Goal: Communication & Community: Answer question/provide support

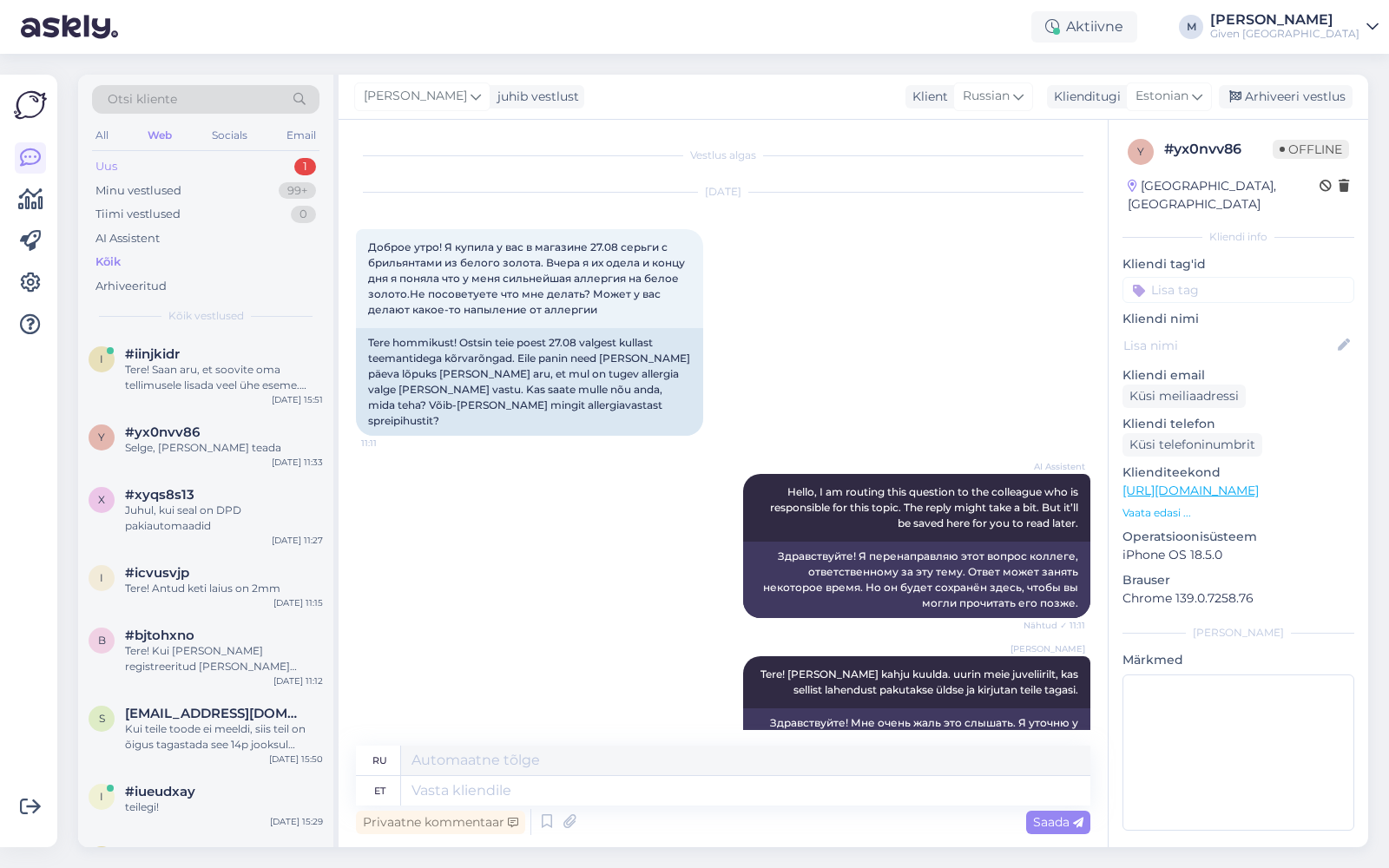
scroll to position [967, 0]
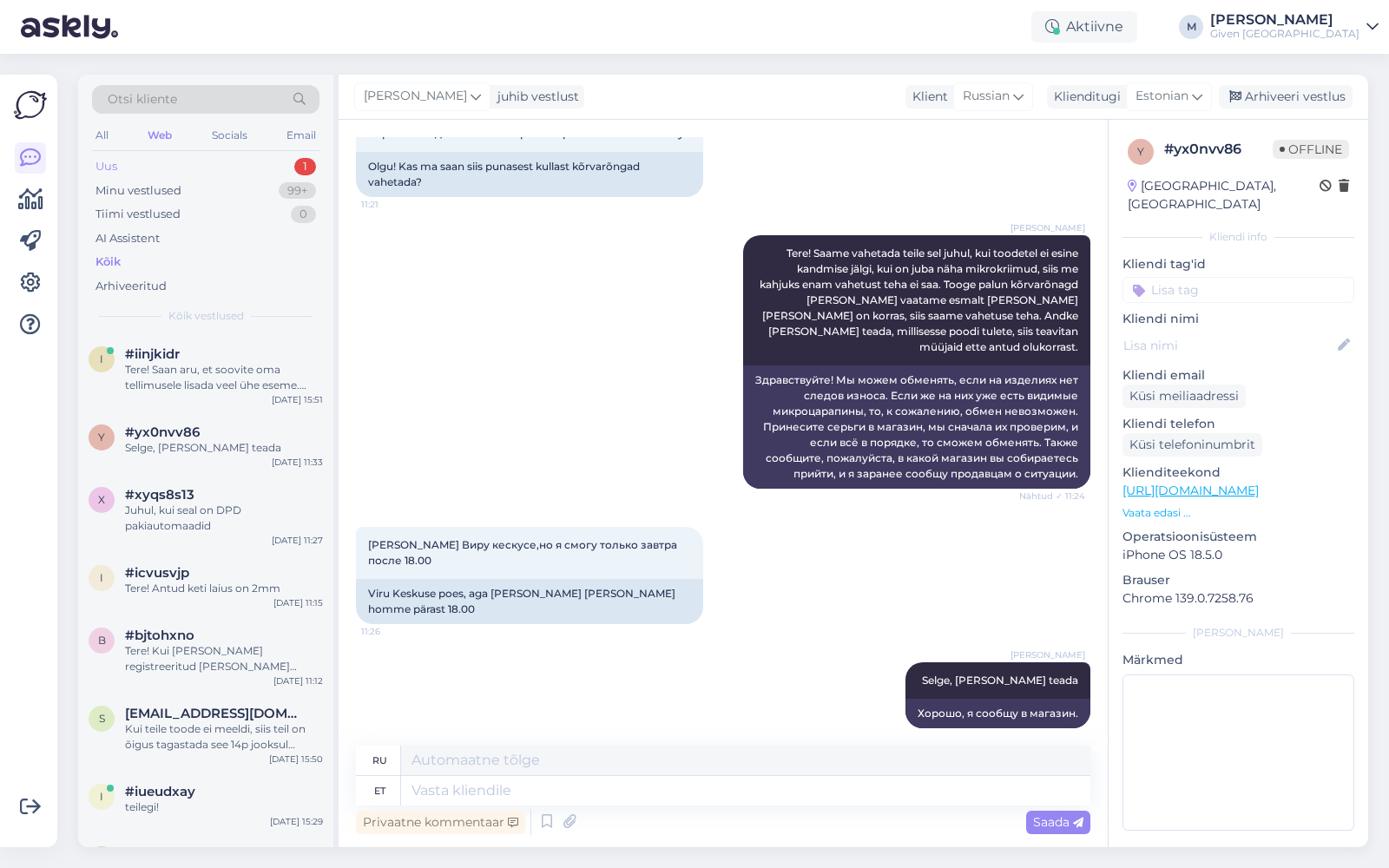
click at [214, 163] on div "Uus 1" at bounding box center [206, 166] width 228 height 24
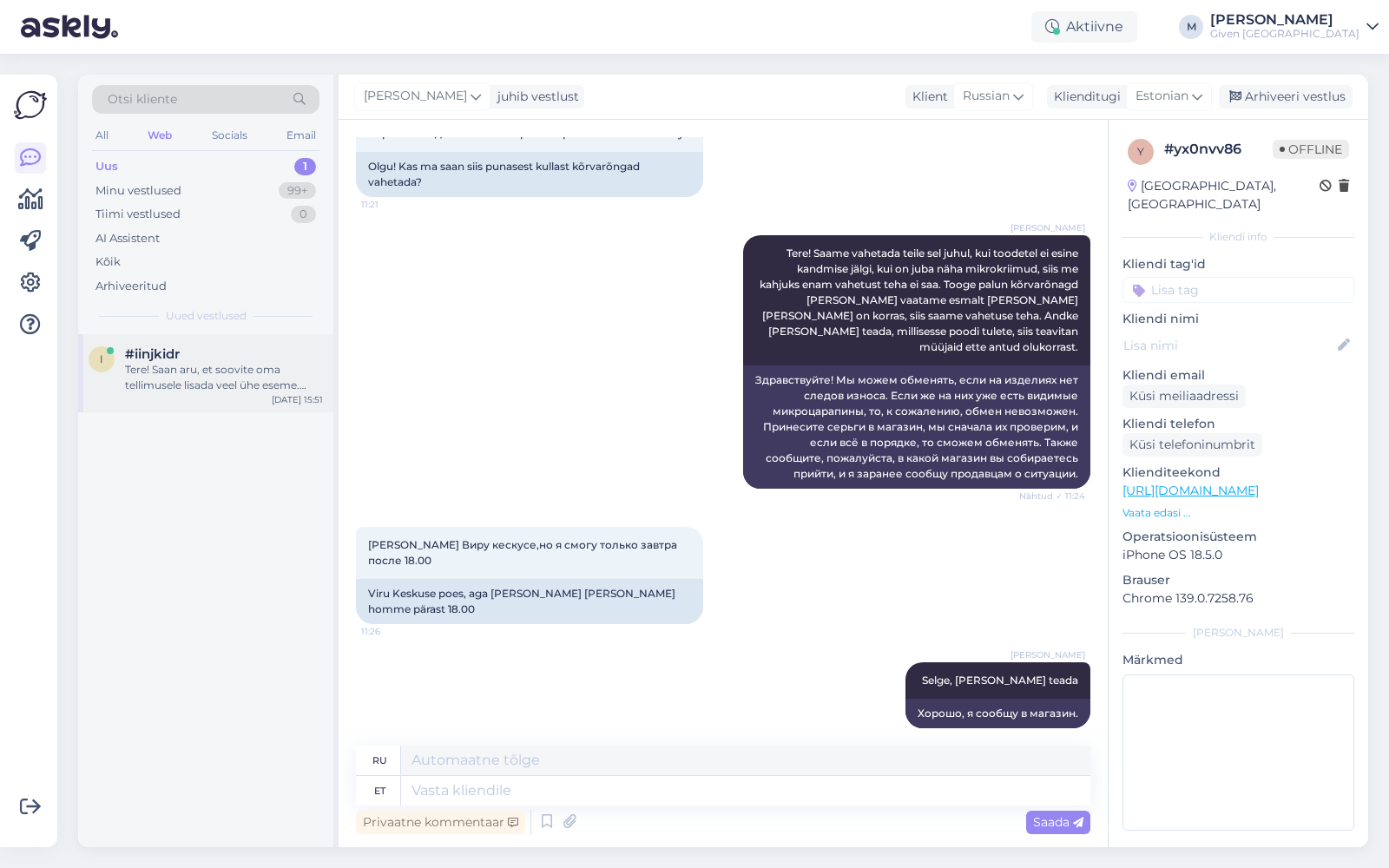
click at [177, 377] on div "Tere! Saan aru, et soovite oma tellimusele lisada veel ühe eseme. Palun oodake …" at bounding box center [223, 377] width 198 height 31
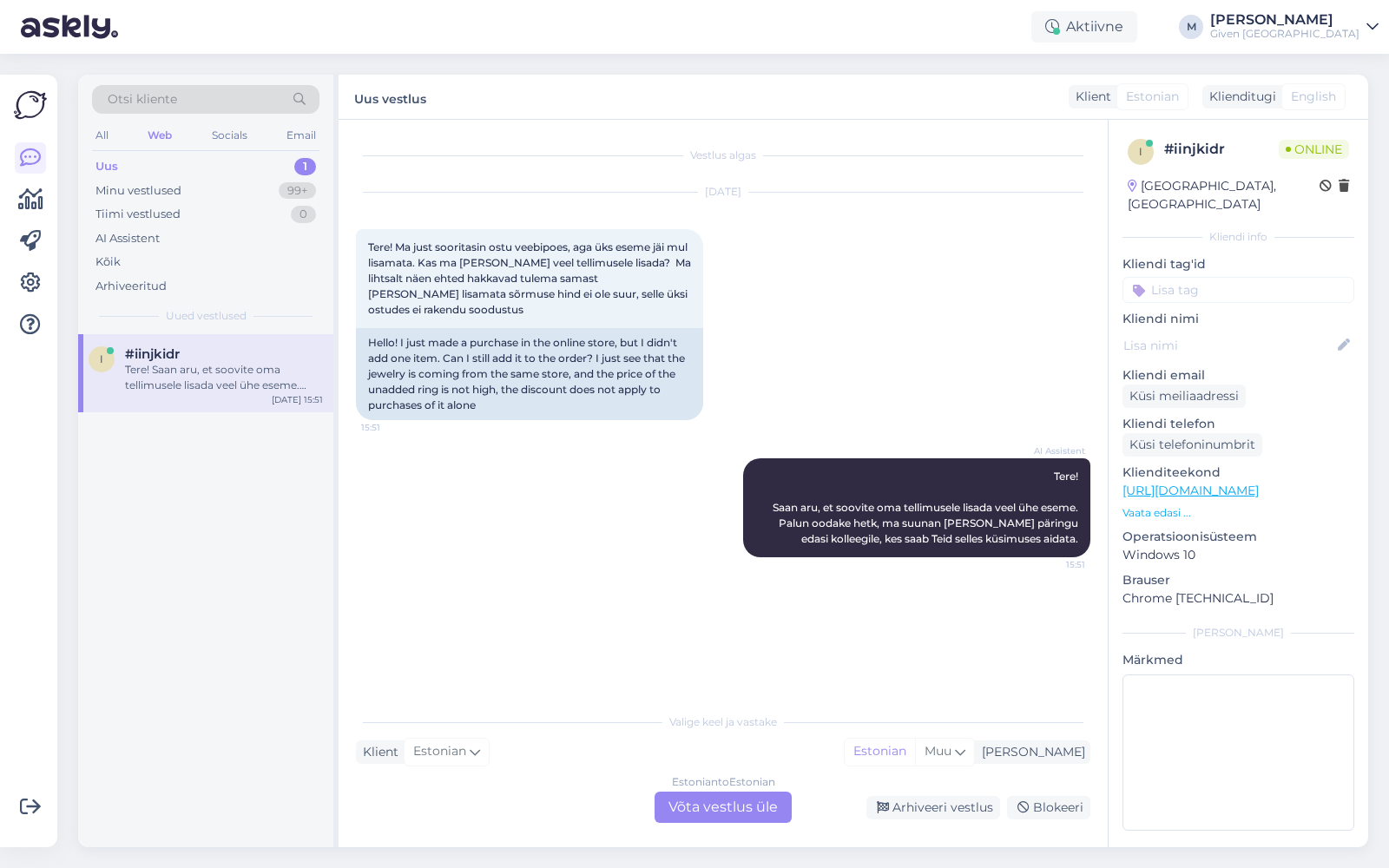
click at [733, 803] on div "Estonian to Estonian Võta vestlus üle" at bounding box center [723, 807] width 137 height 31
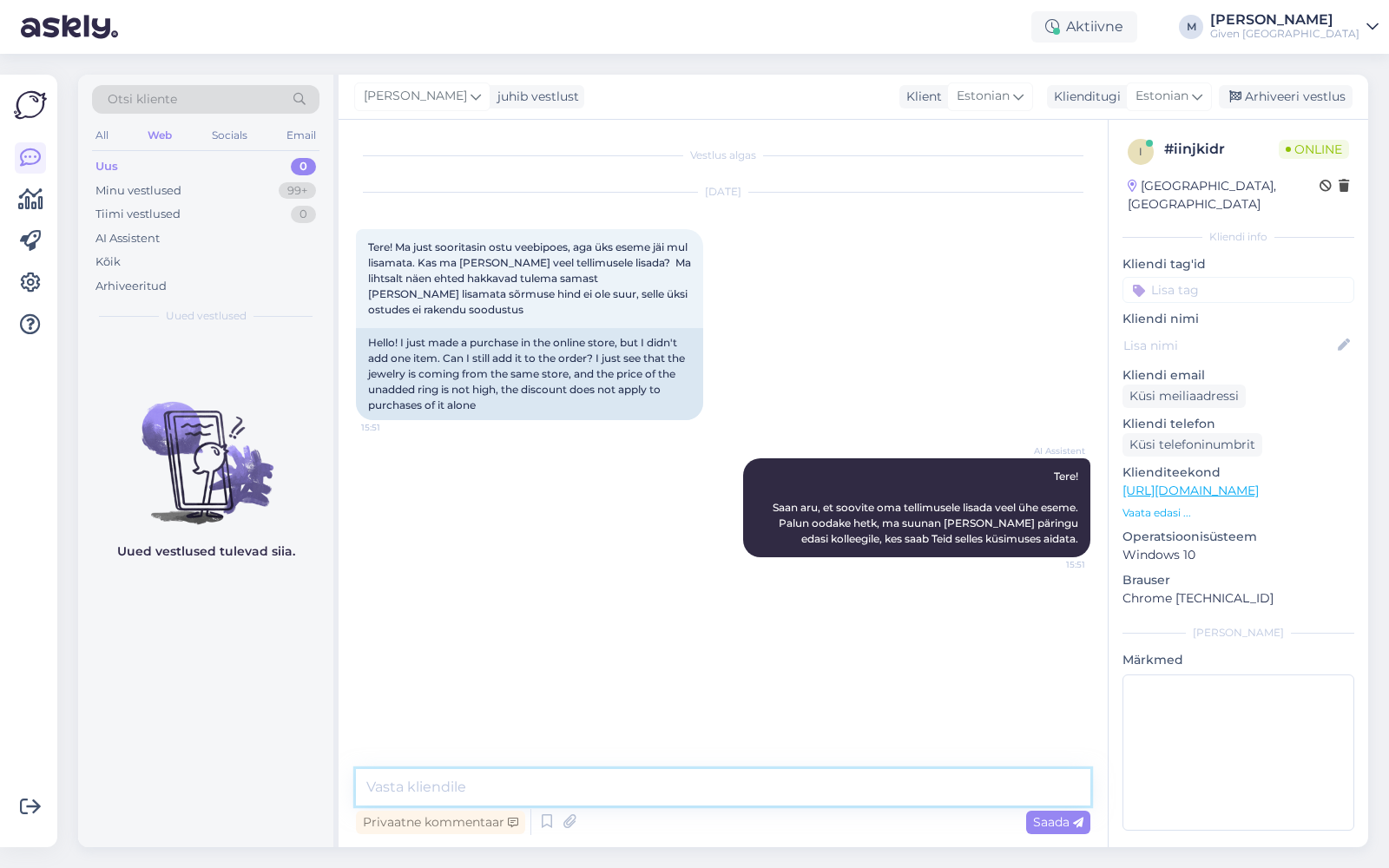
click at [733, 803] on textarea at bounding box center [723, 787] width 734 height 37
type textarea "e"
type textarea "m"
click at [369, 779] on textarea "mis on teie tellimuse number?" at bounding box center [723, 787] width 734 height 37
type textarea "Tere! mis on teie tellimuse number?"
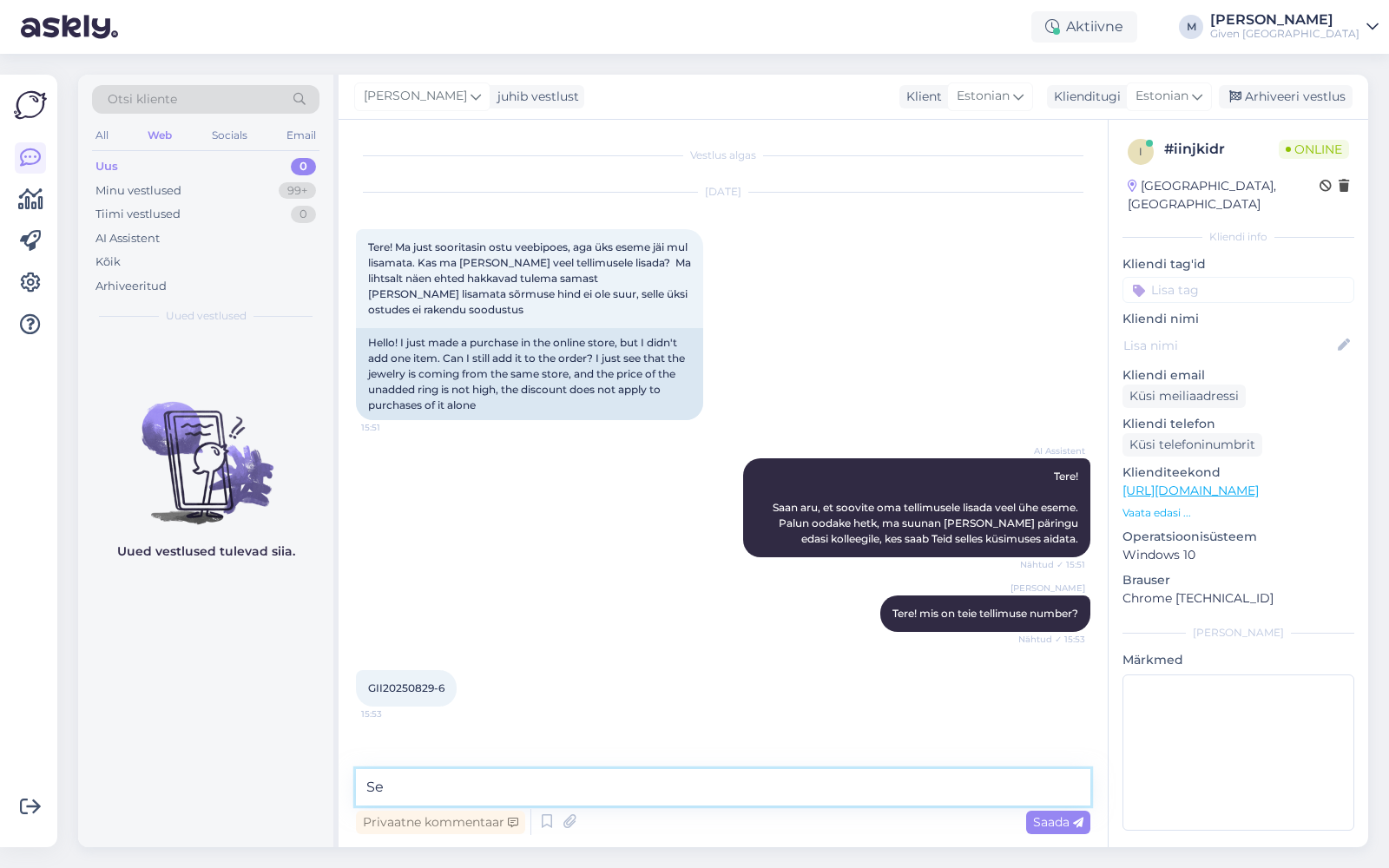
type textarea "S"
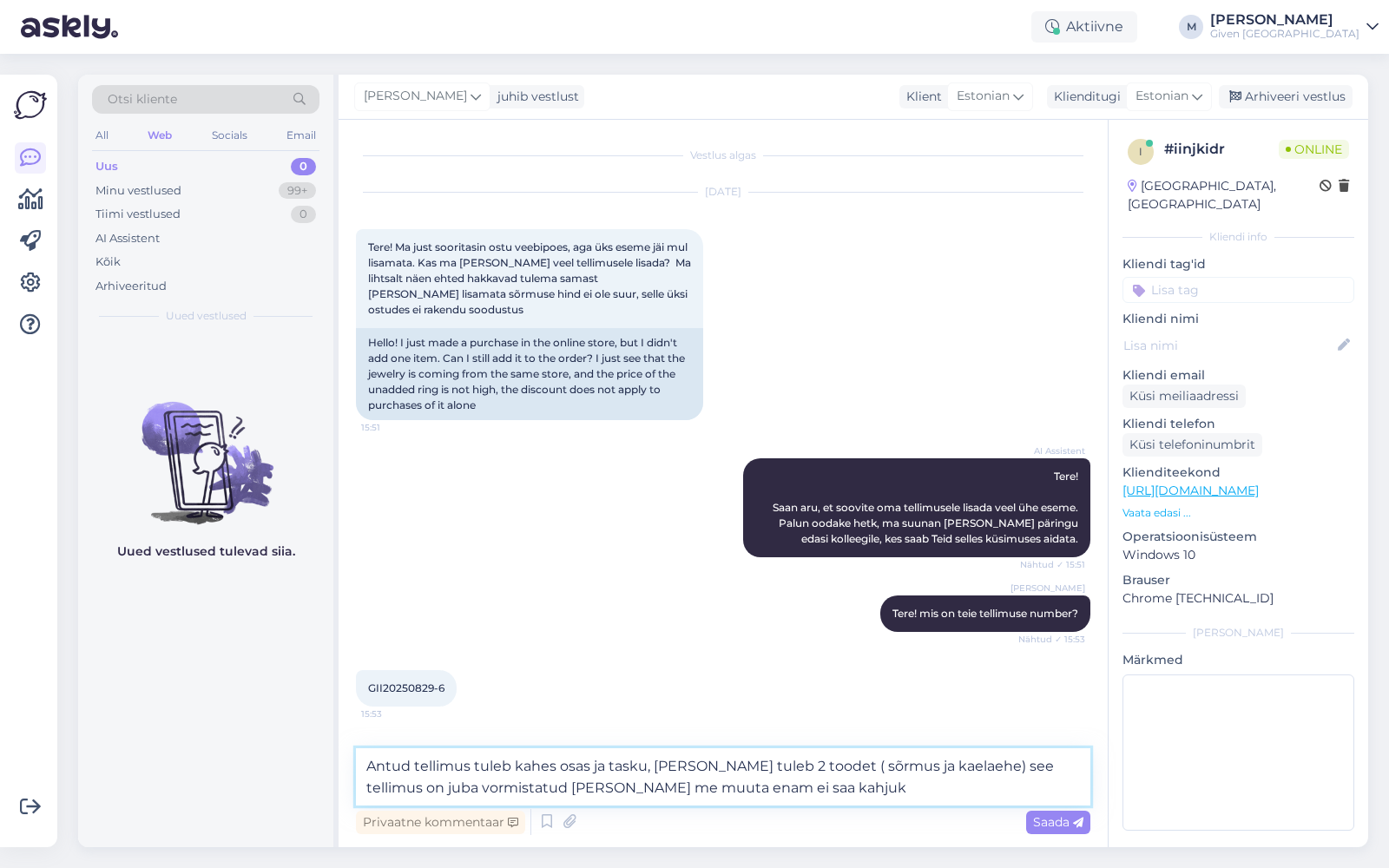
type textarea "Antud tellimus tuleb kahes osas ja tasku, [PERSON_NAME] tuleb 2 toodet ( sõrmus…"
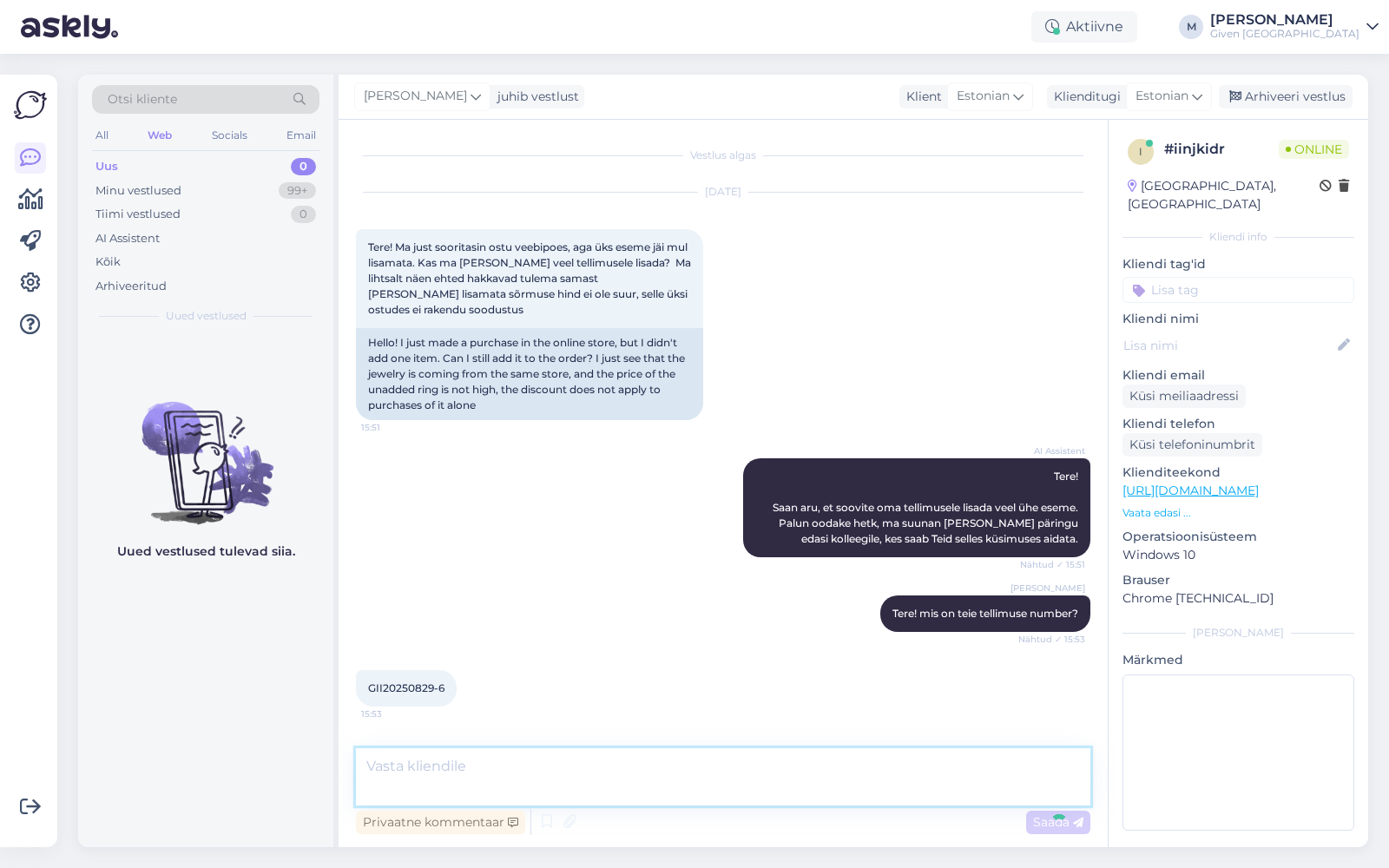
scroll to position [78, 0]
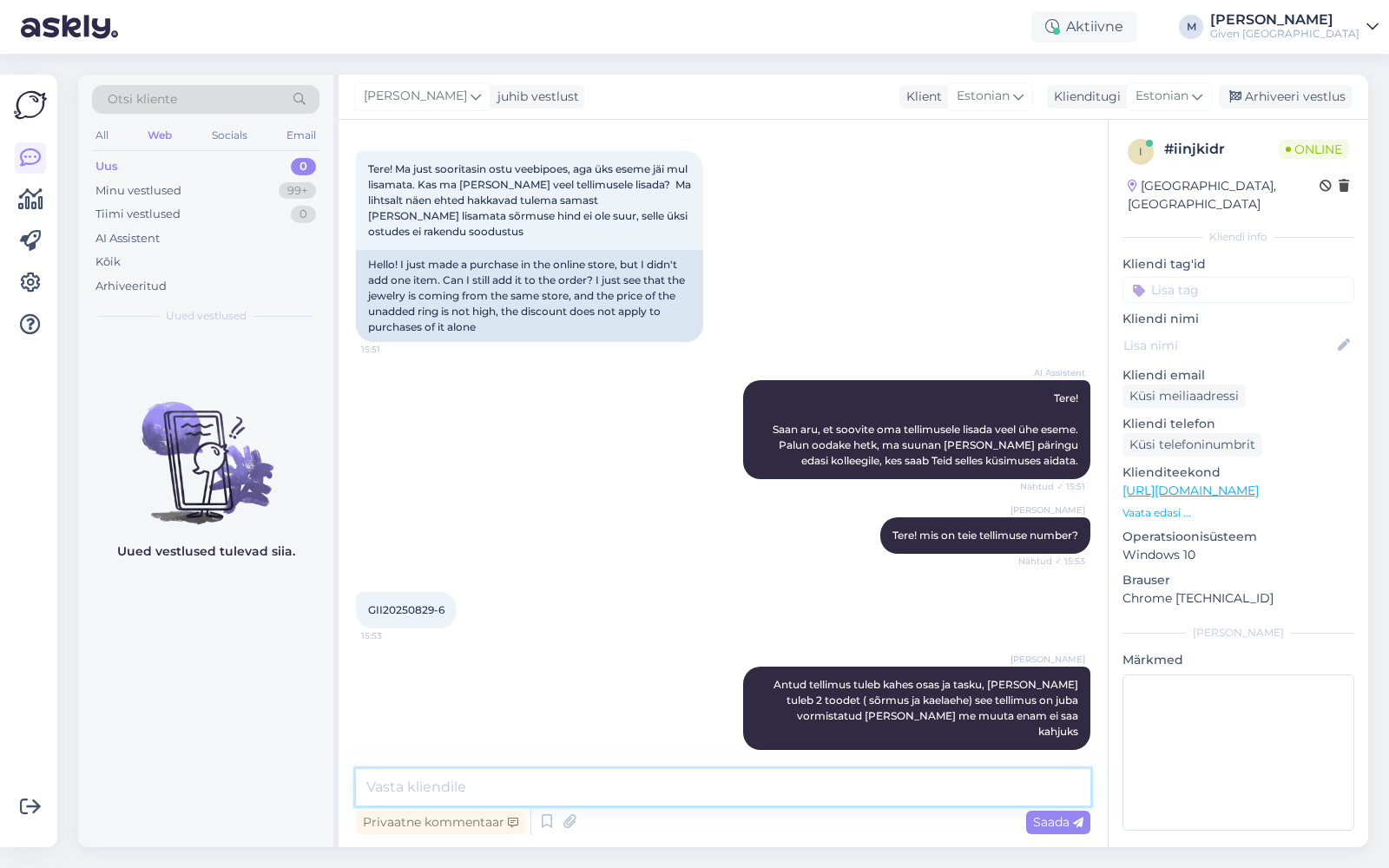
type textarea "M"
type textarea "p"
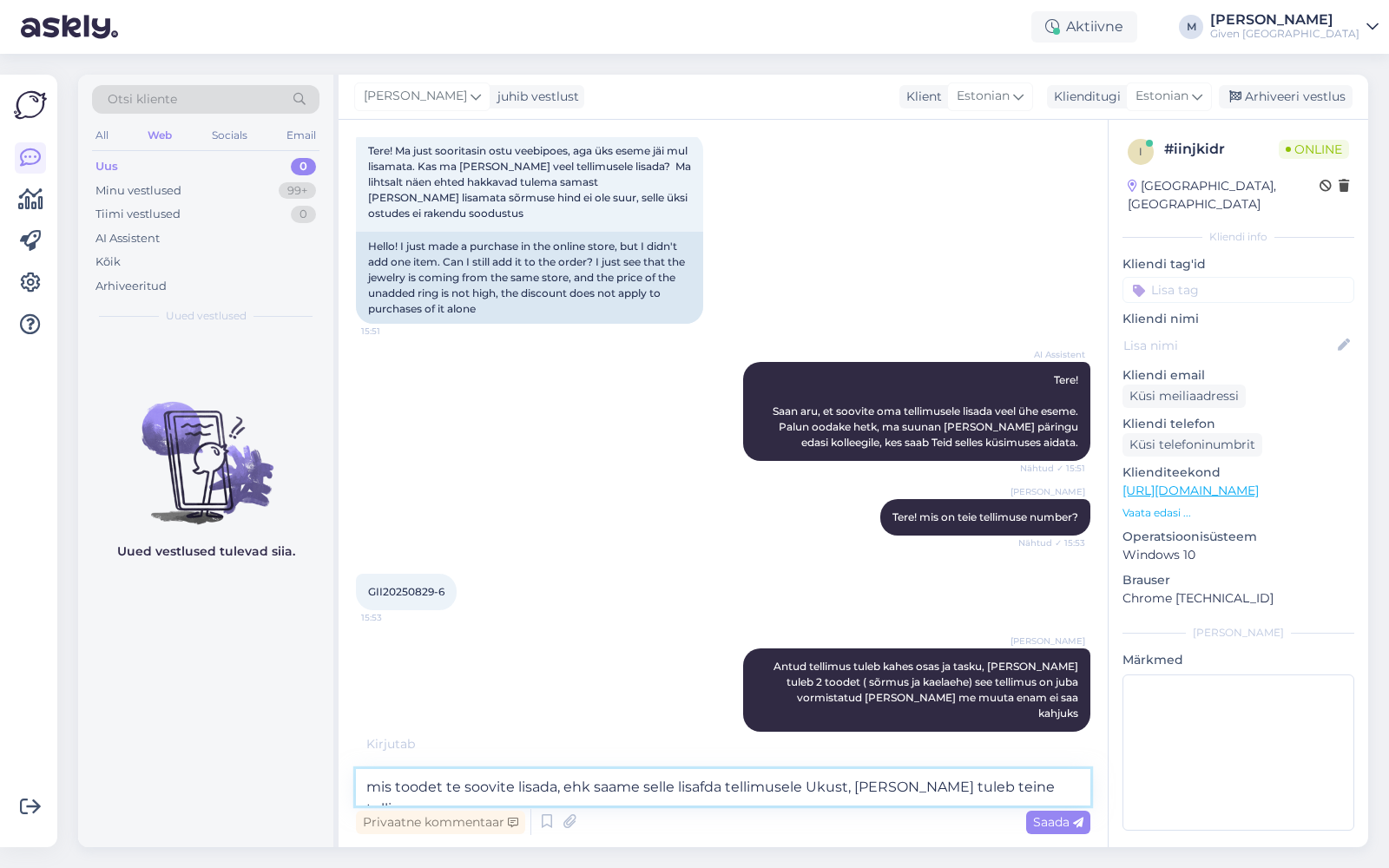
type textarea "mis toodet te soovite lisada, ehk saame selle lisafda tellimusele Ukust, [PERSO…"
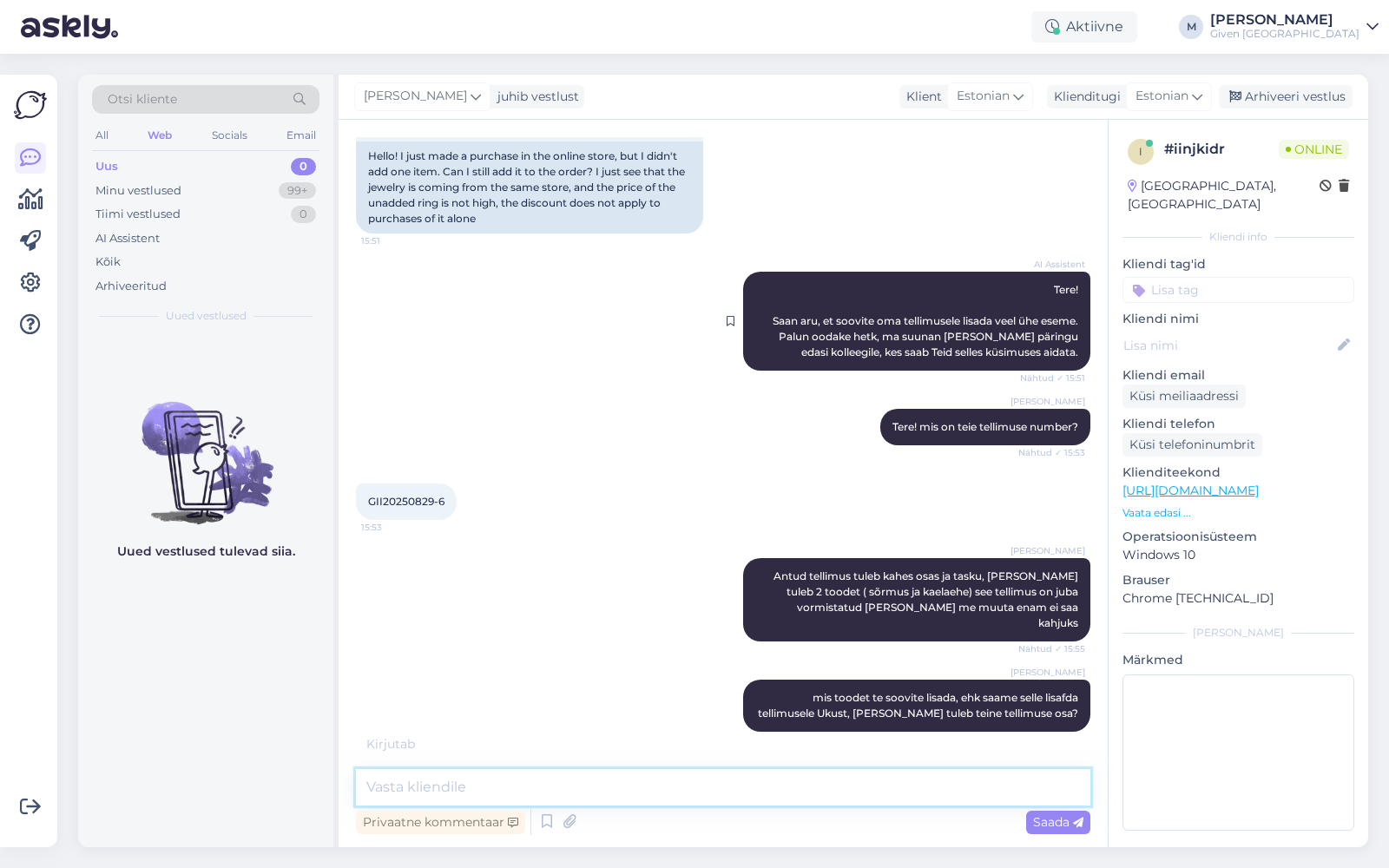
scroll to position [167, 0]
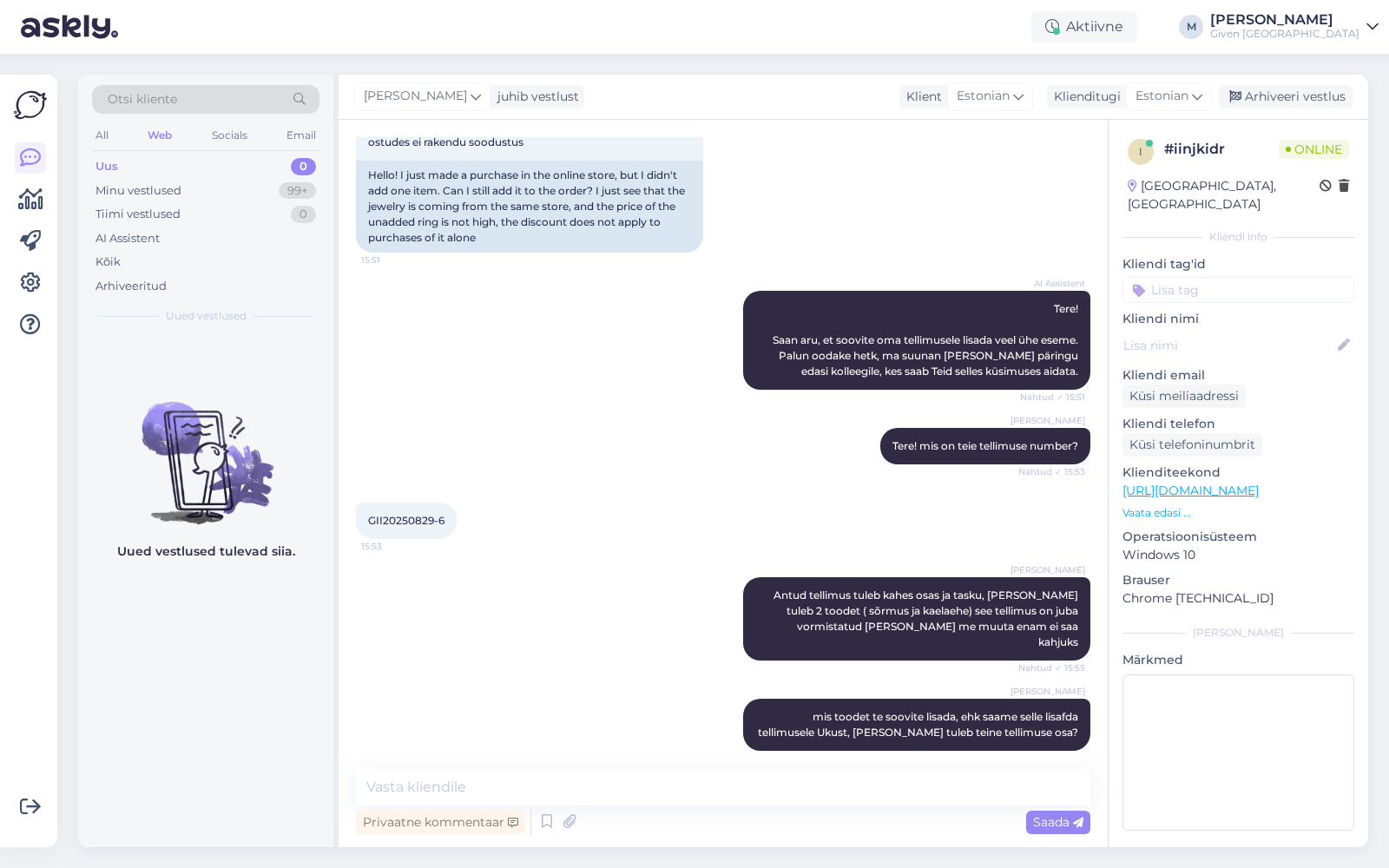
click at [673, 448] on div "[PERSON_NAME]! mis on teie tellimuse number? Nähtud ✓ 15:53" at bounding box center [723, 446] width 734 height 75
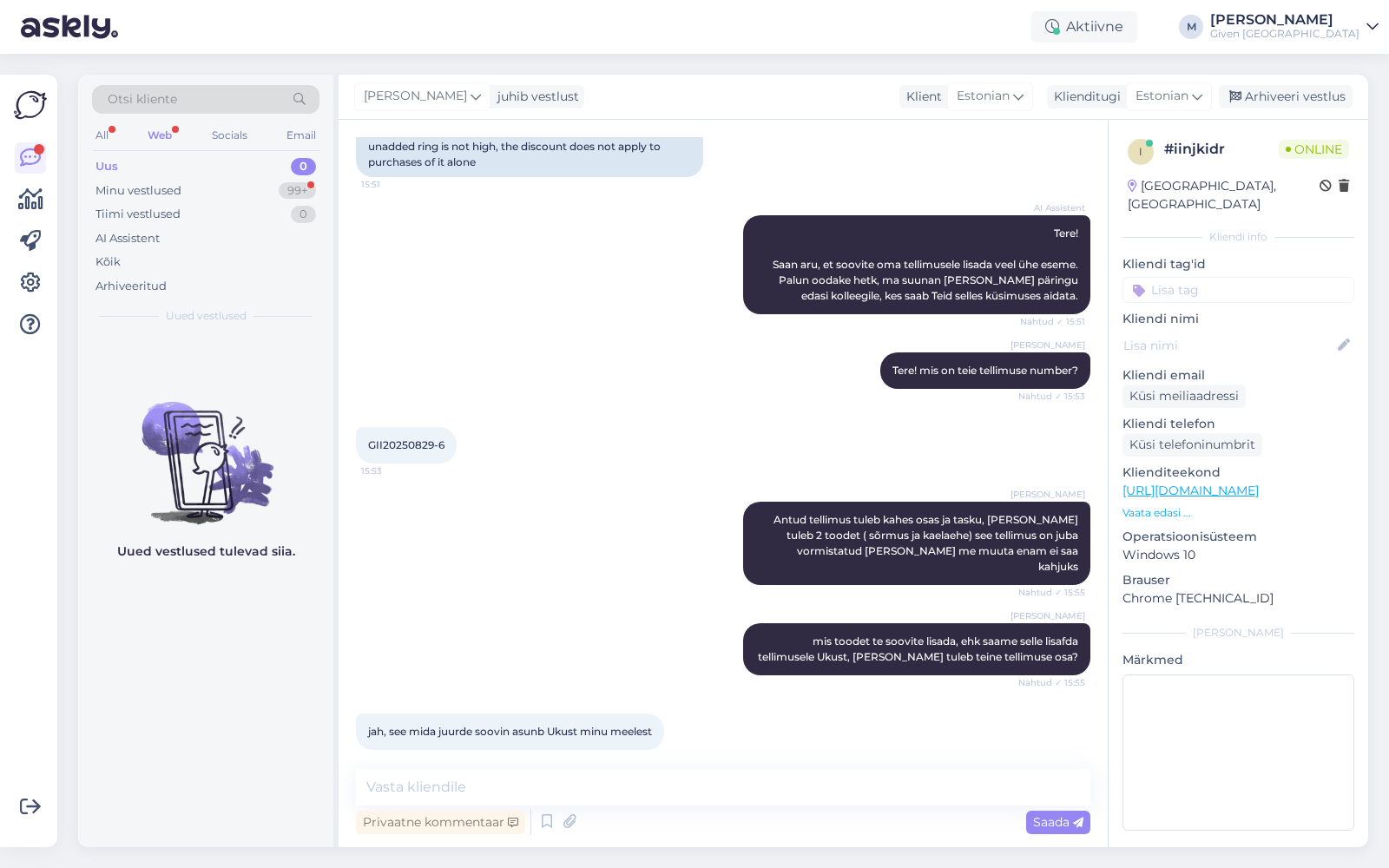
scroll to position [332, 0]
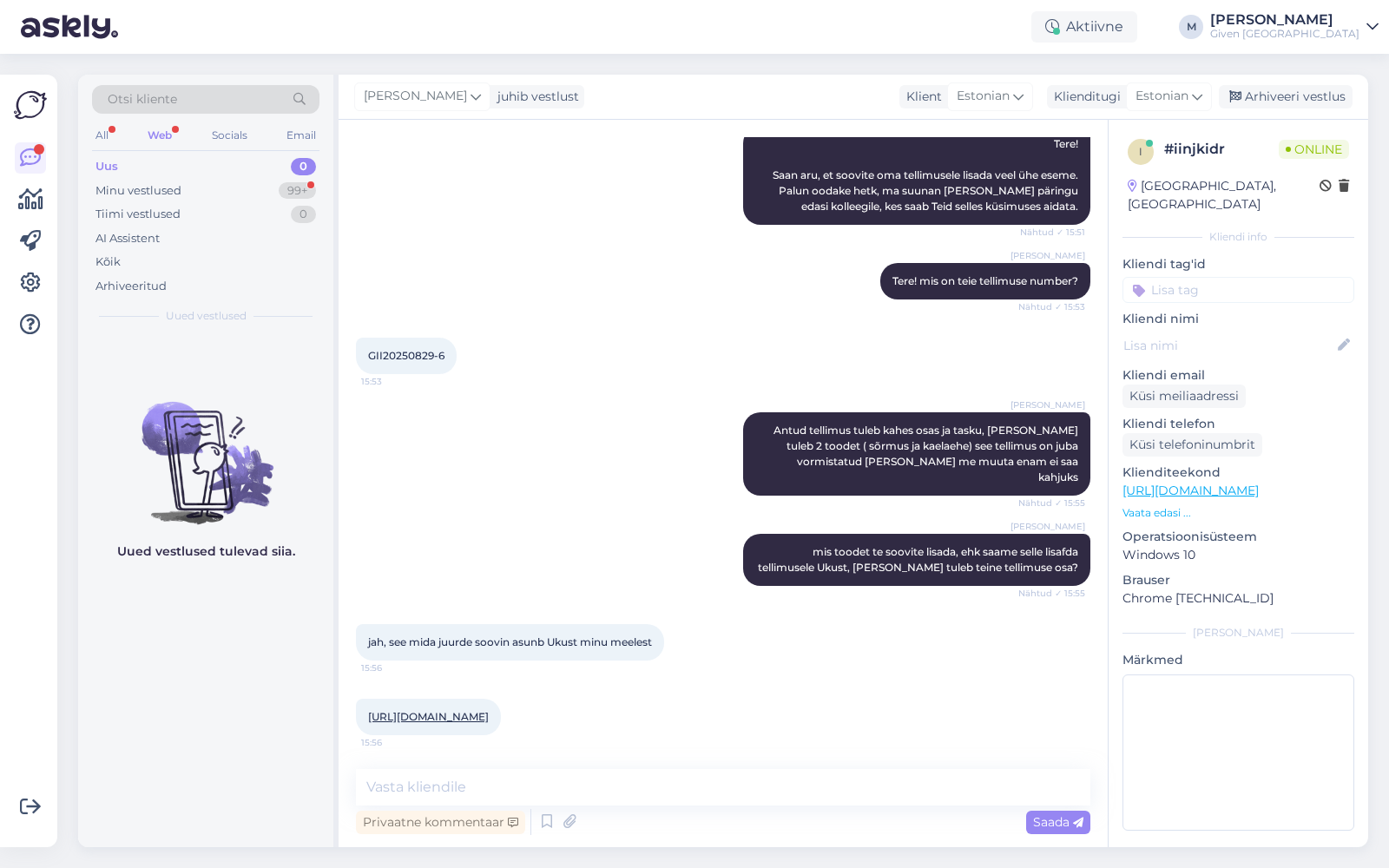
click at [489, 710] on link "[URL][DOMAIN_NAME]" at bounding box center [428, 716] width 120 height 13
click at [608, 824] on div "Privaatne kommentaar Saada" at bounding box center [723, 822] width 734 height 33
click at [696, 812] on div "Privaatne kommentaar Saada" at bounding box center [723, 822] width 734 height 33
click at [684, 795] on textarea at bounding box center [723, 787] width 734 height 37
click at [804, 790] on textarea "see on tõesti Ukus. Siis ma pean saatma teile läbi [GEOGRAPHIC_DATA], maksel" at bounding box center [723, 787] width 734 height 37
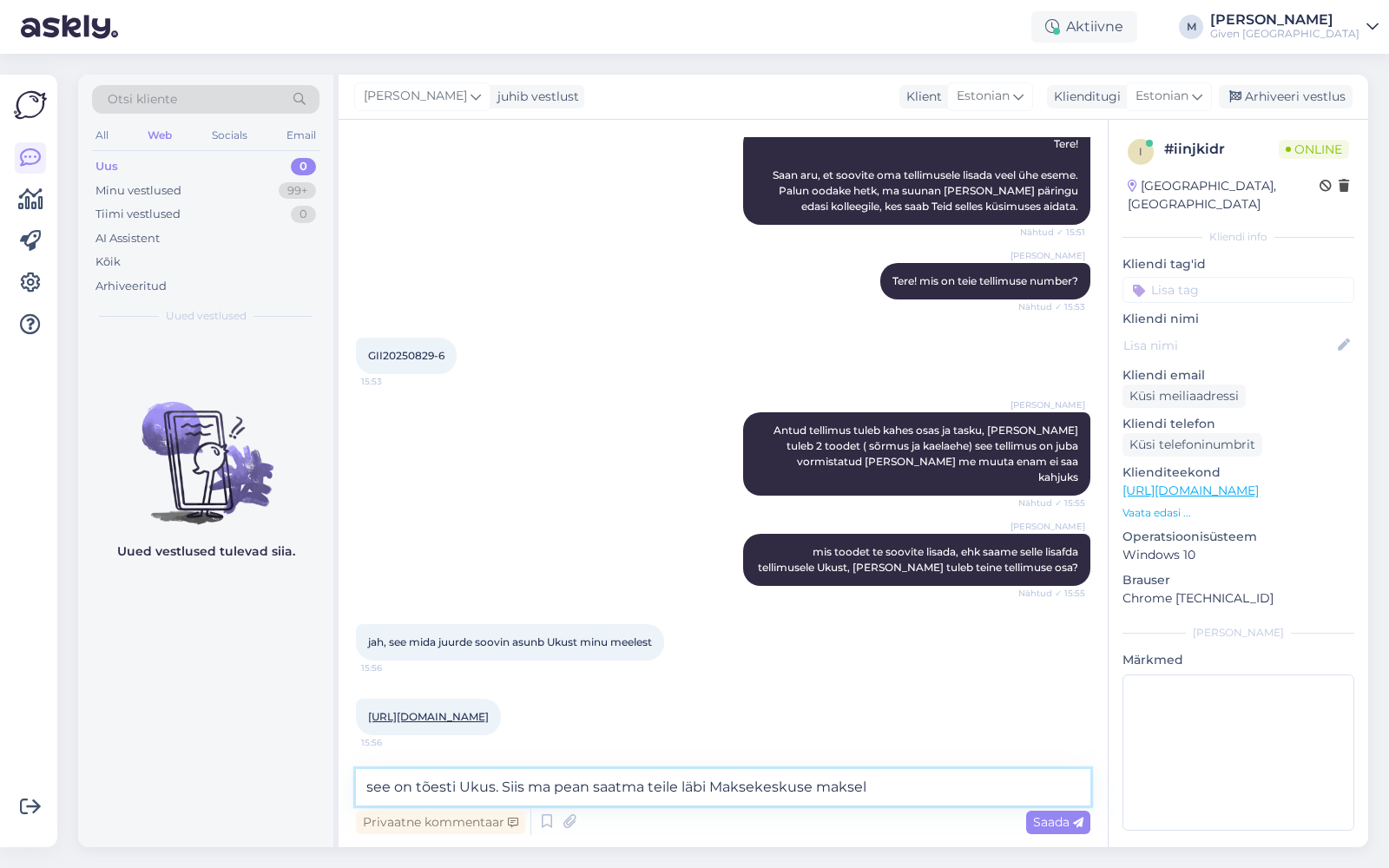
click at [886, 787] on textarea "see on tõesti Ukus. Siis ma pean saatma teile läbi Maksekeskuse maksel" at bounding box center [723, 787] width 734 height 37
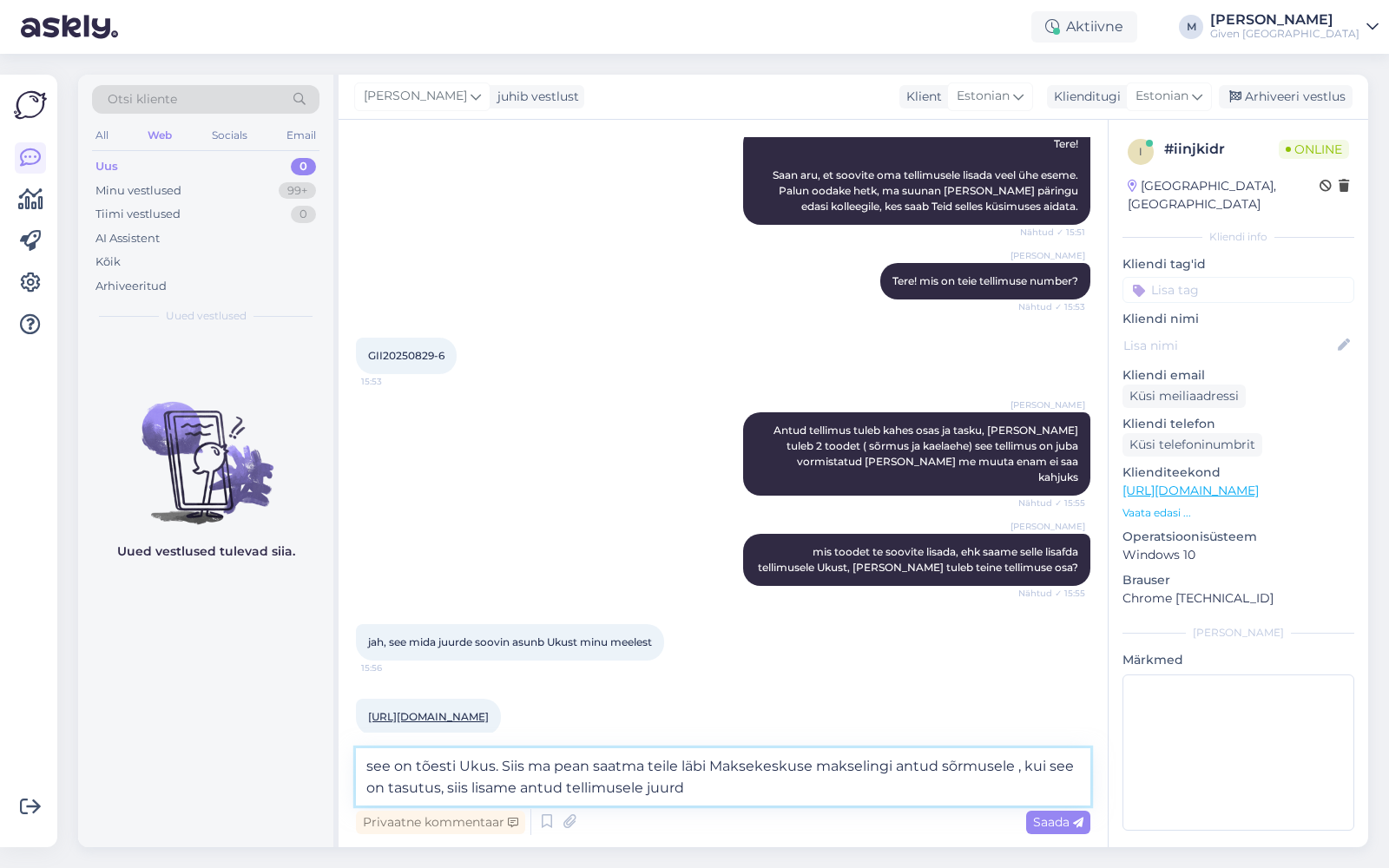
type textarea "see on tõesti Ukus. Siis ma pean saatma teile läbi Maksekeskuse makselingi antu…"
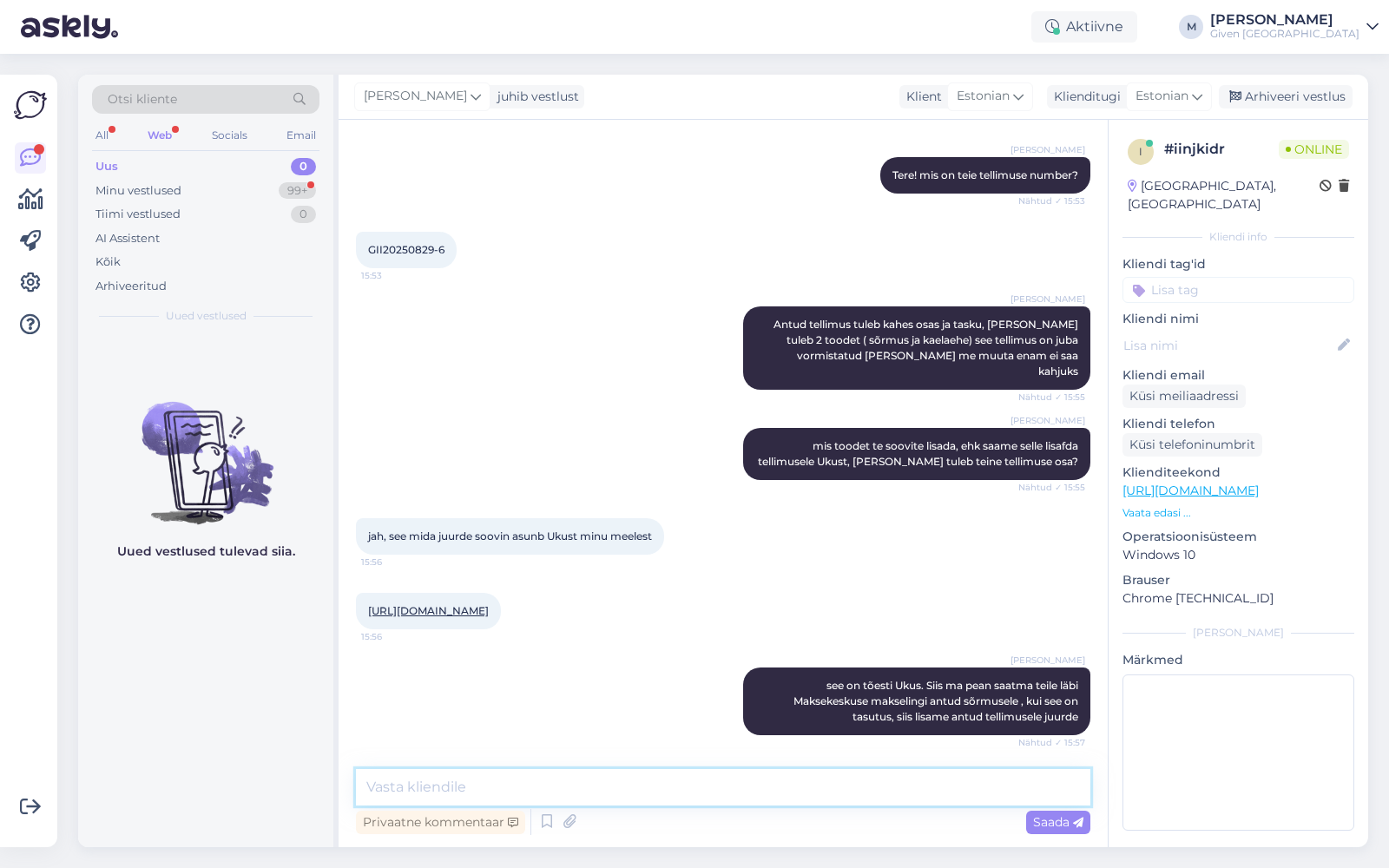
scroll to position [512, 0]
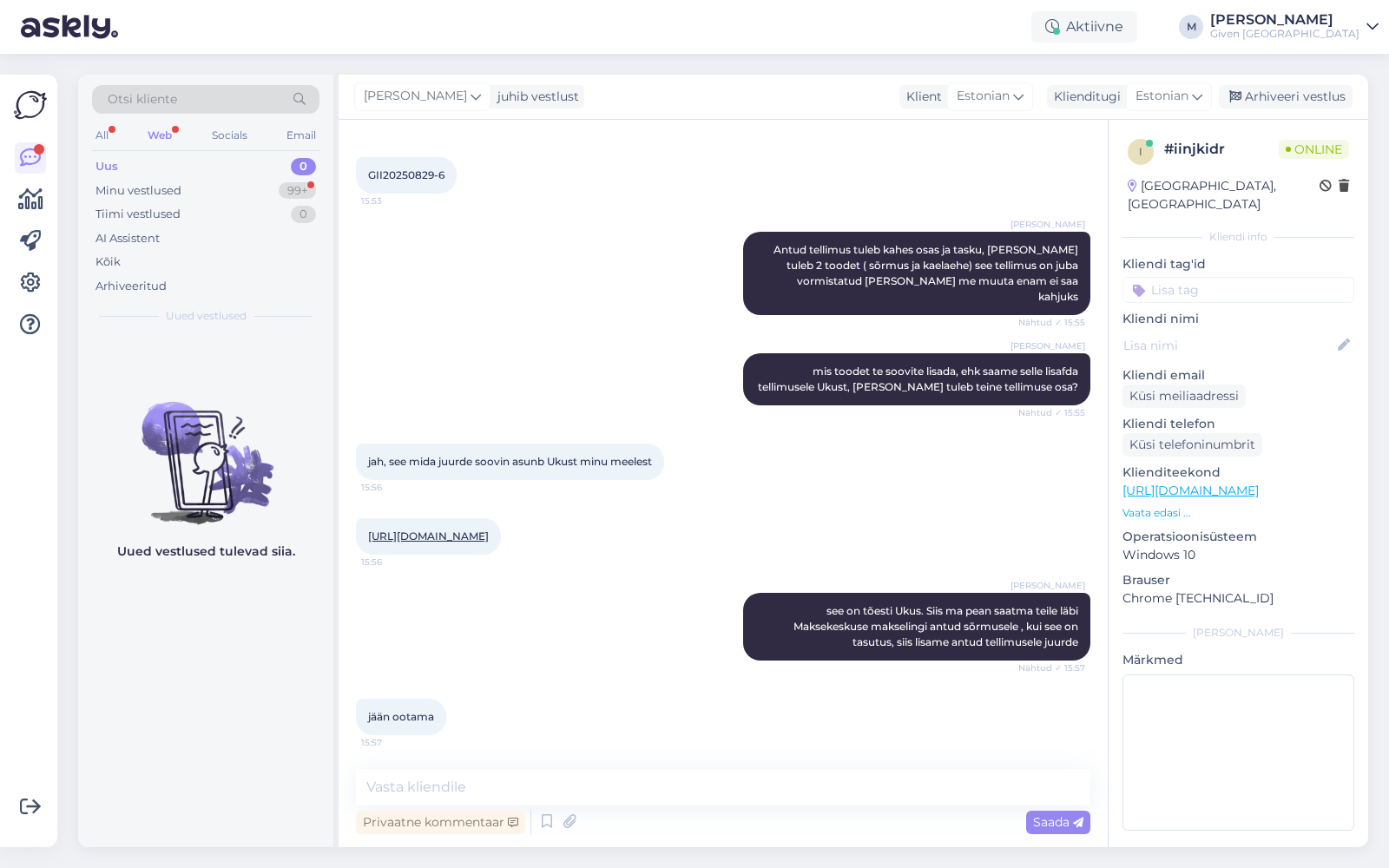
click at [489, 529] on link "[URL][DOMAIN_NAME]" at bounding box center [428, 535] width 120 height 13
click at [607, 781] on textarea at bounding box center [723, 787] width 734 height 37
paste textarea "[URL][DOMAIN_NAME]"
type textarea "saadan makselingi [URL][DOMAIN_NAME]"
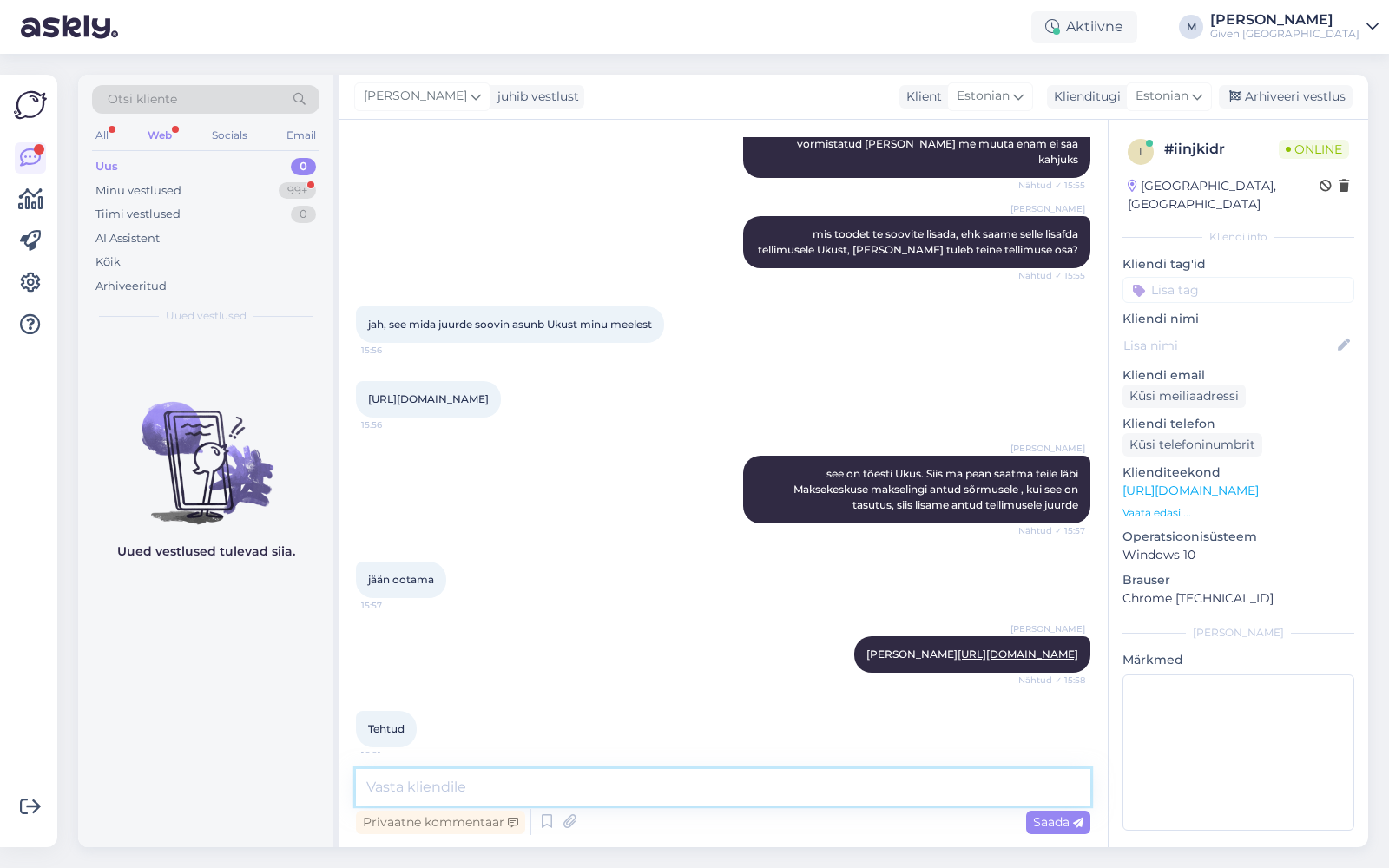
scroll to position [799, 0]
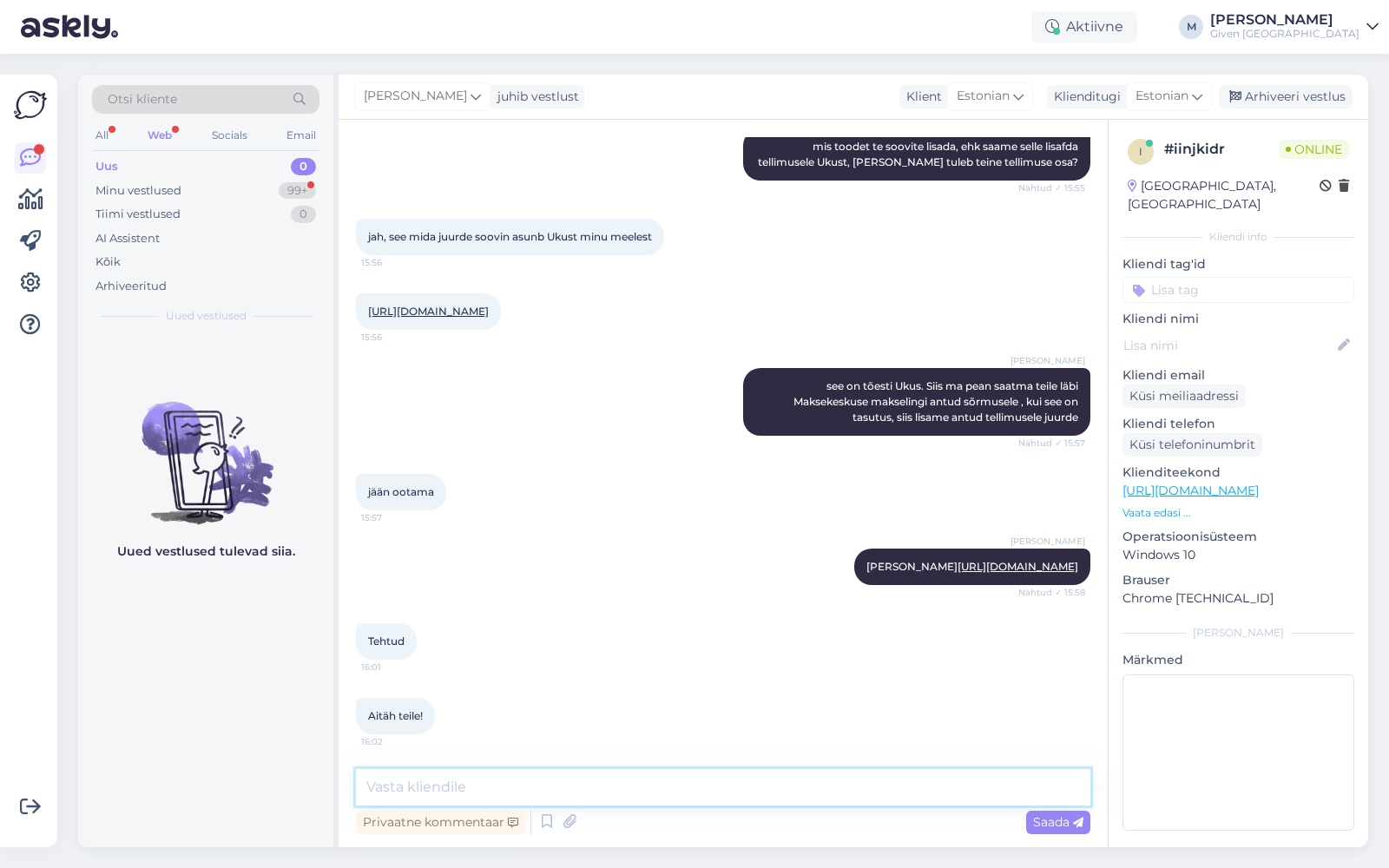
click at [538, 802] on textarea at bounding box center [723, 787] width 734 height 37
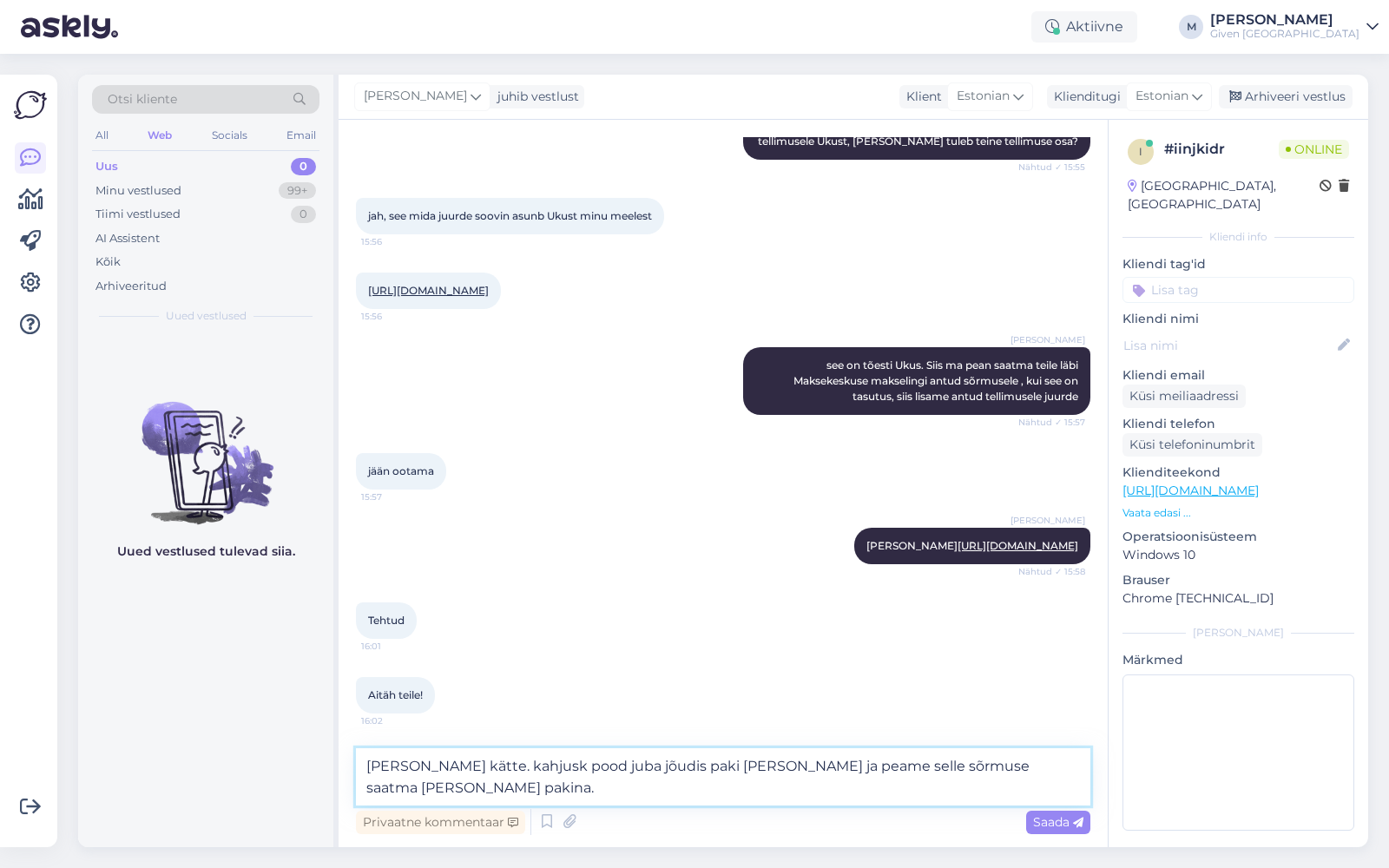
click at [516, 769] on textarea "[PERSON_NAME] kätte. kahjusk pood juba jõudis paki [PERSON_NAME] ja peame selle…" at bounding box center [723, 776] width 734 height 58
click at [685, 768] on textarea "[PERSON_NAME] kätte. Kahjusk pood juba jõudis paki [PERSON_NAME] ja peame selle…" at bounding box center [723, 776] width 734 height 58
click at [847, 767] on textarea "[PERSON_NAME] kätte. Kahjusk pood juba jõudis eelmise tellimuse paki [PERSON_NA…" at bounding box center [723, 776] width 734 height 58
type textarea "[PERSON_NAME] kätte. Kahjusk pood juba jõudis eelmise tellimuse [PERSON_NAME] j…"
click at [1043, 818] on span "Saada" at bounding box center [1059, 822] width 51 height 16
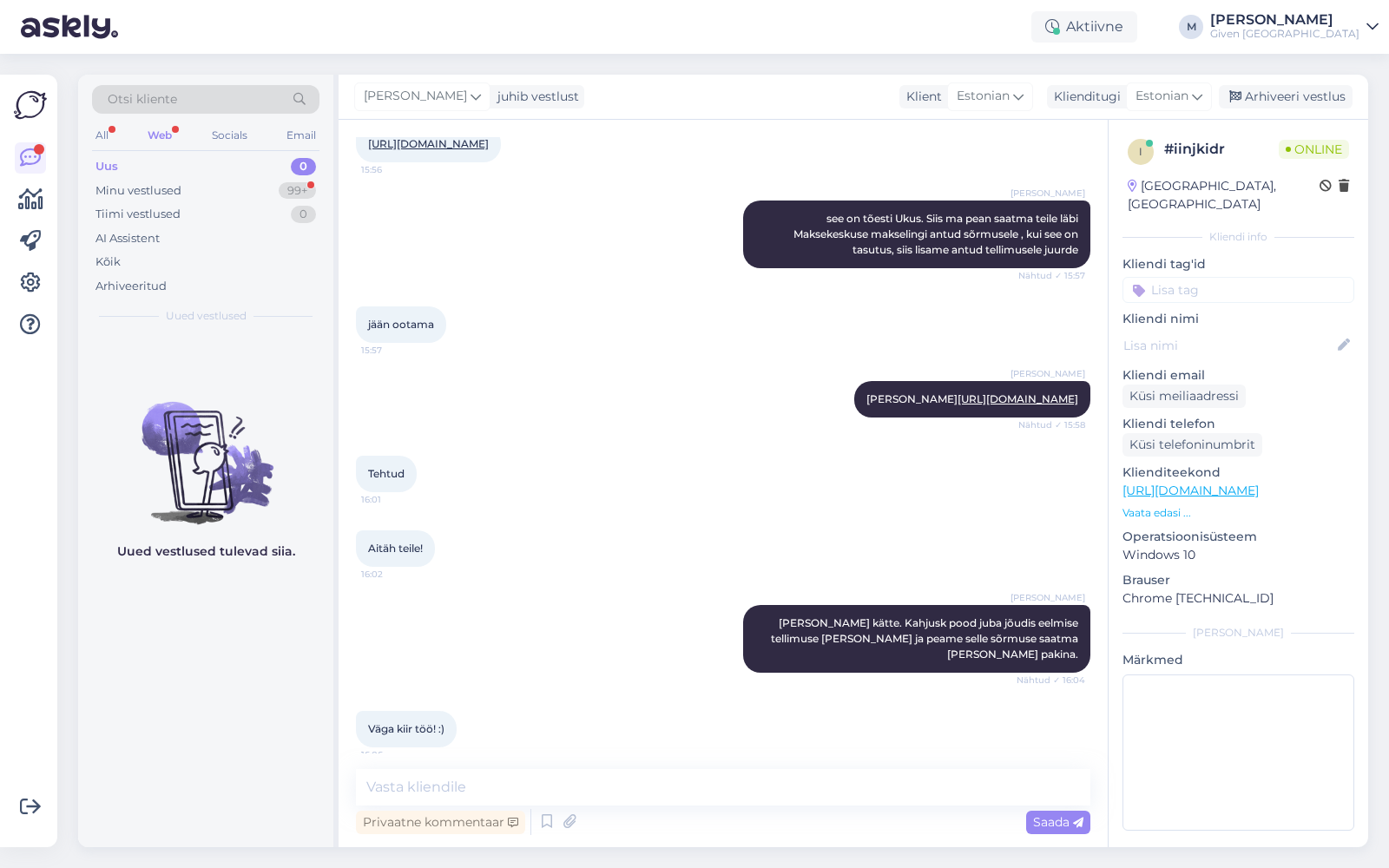
scroll to position [1054, 0]
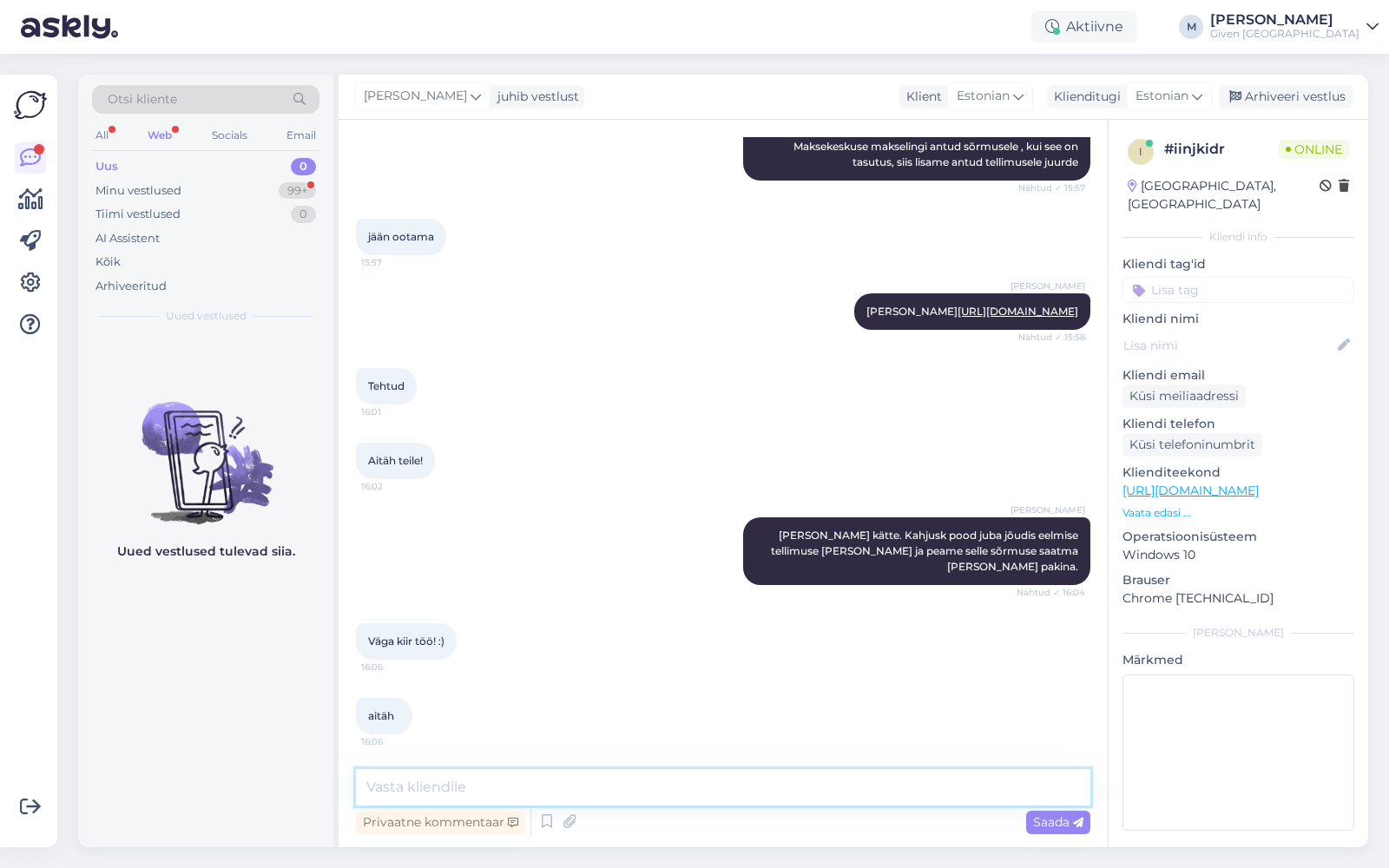
click at [573, 796] on textarea at bounding box center [723, 787] width 734 height 37
type textarea "E"
type textarea "m"
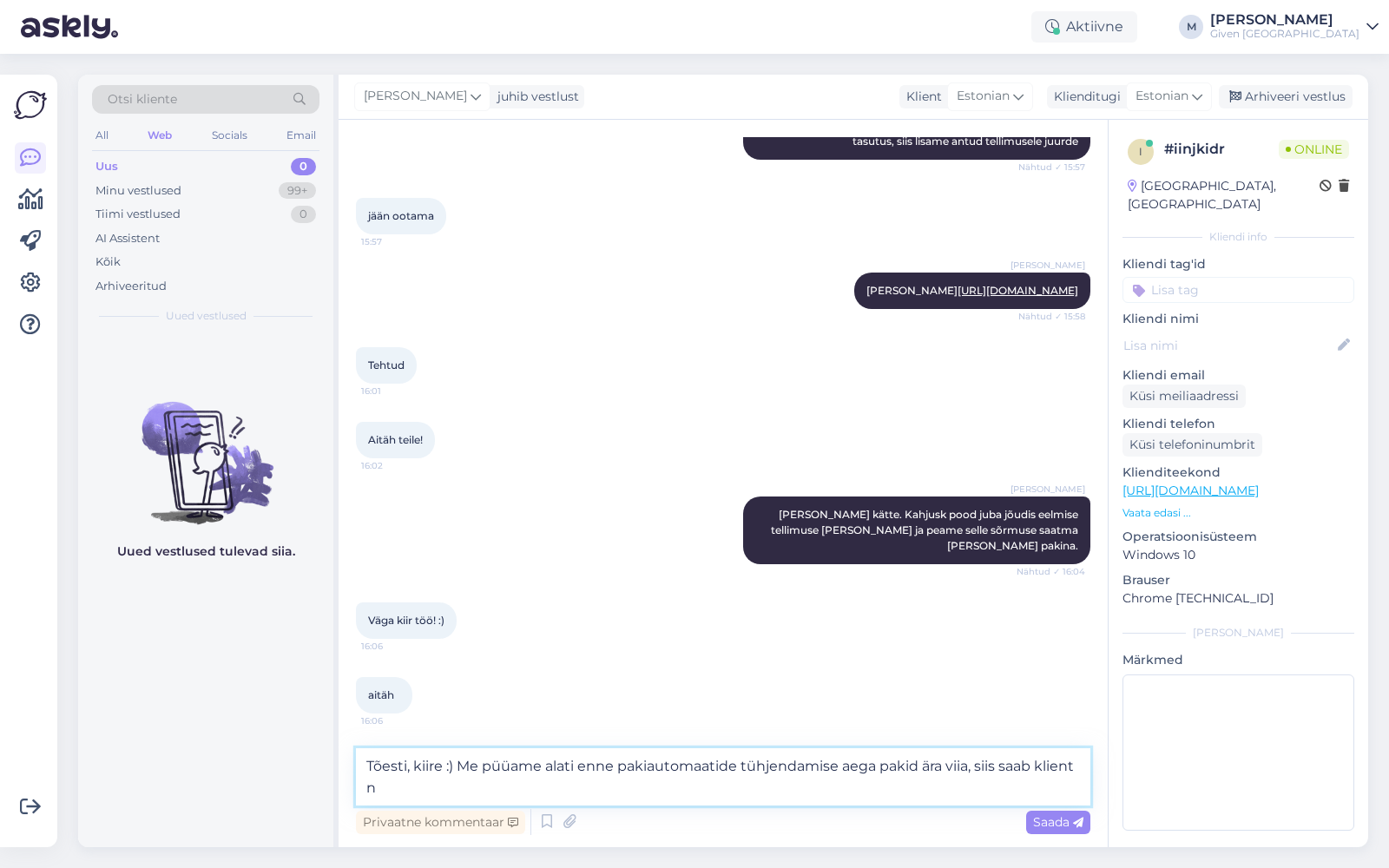
scroll to position [1073, 0]
type textarea "Tõesti, kiire :) Me püüame alati enne pakiautomaatide tühjendamise aega pakid ä…"
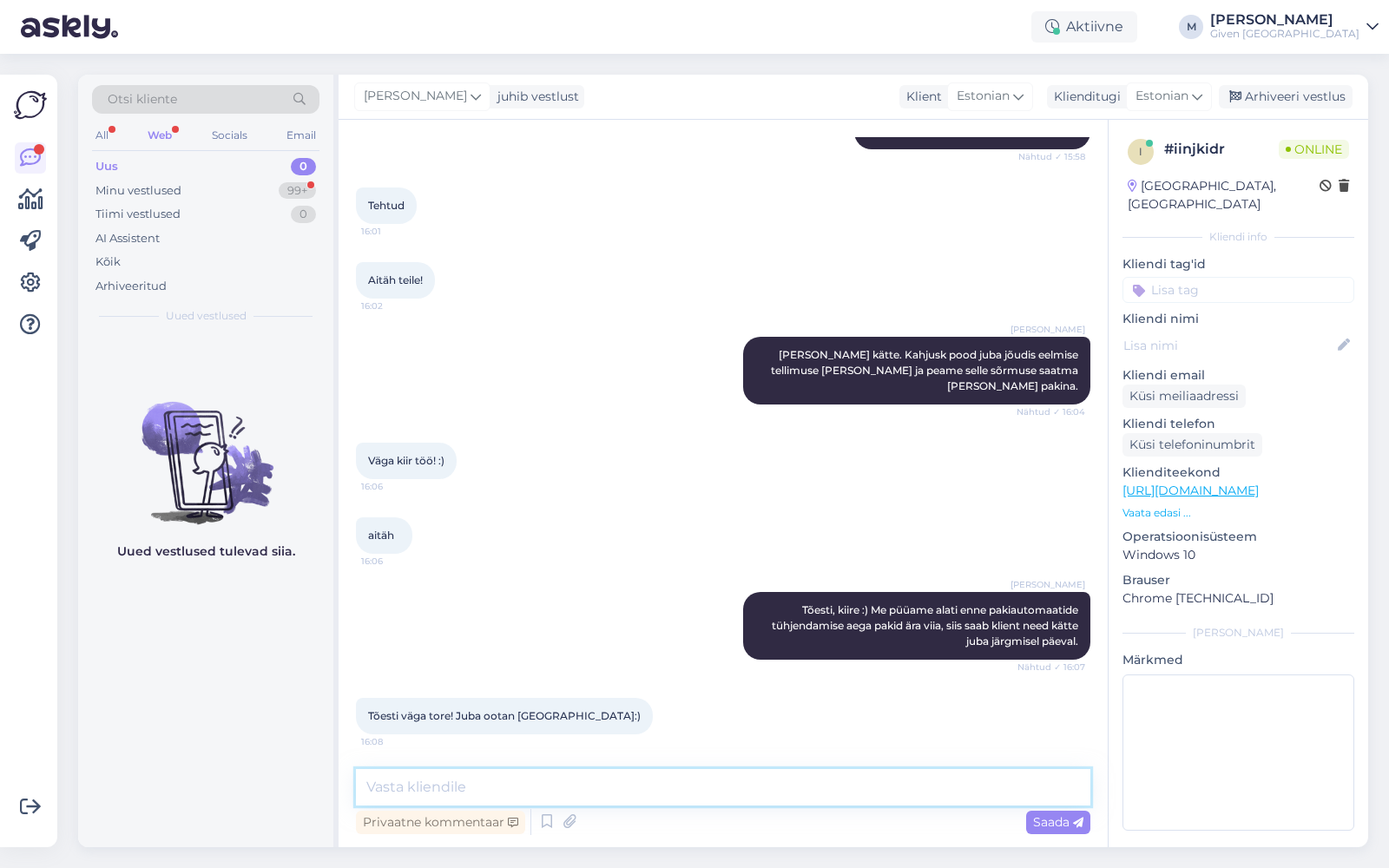
scroll to position [1235, 0]
click at [523, 790] on textarea at bounding box center [723, 787] width 734 height 37
click at [390, 789] on textarea "Lodoan, et jõuavad homme." at bounding box center [723, 787] width 734 height 37
click at [589, 794] on textarea "Loodan, et jõuavad homme." at bounding box center [723, 787] width 734 height 37
type textarea "Loodan, et jõuavad homme."
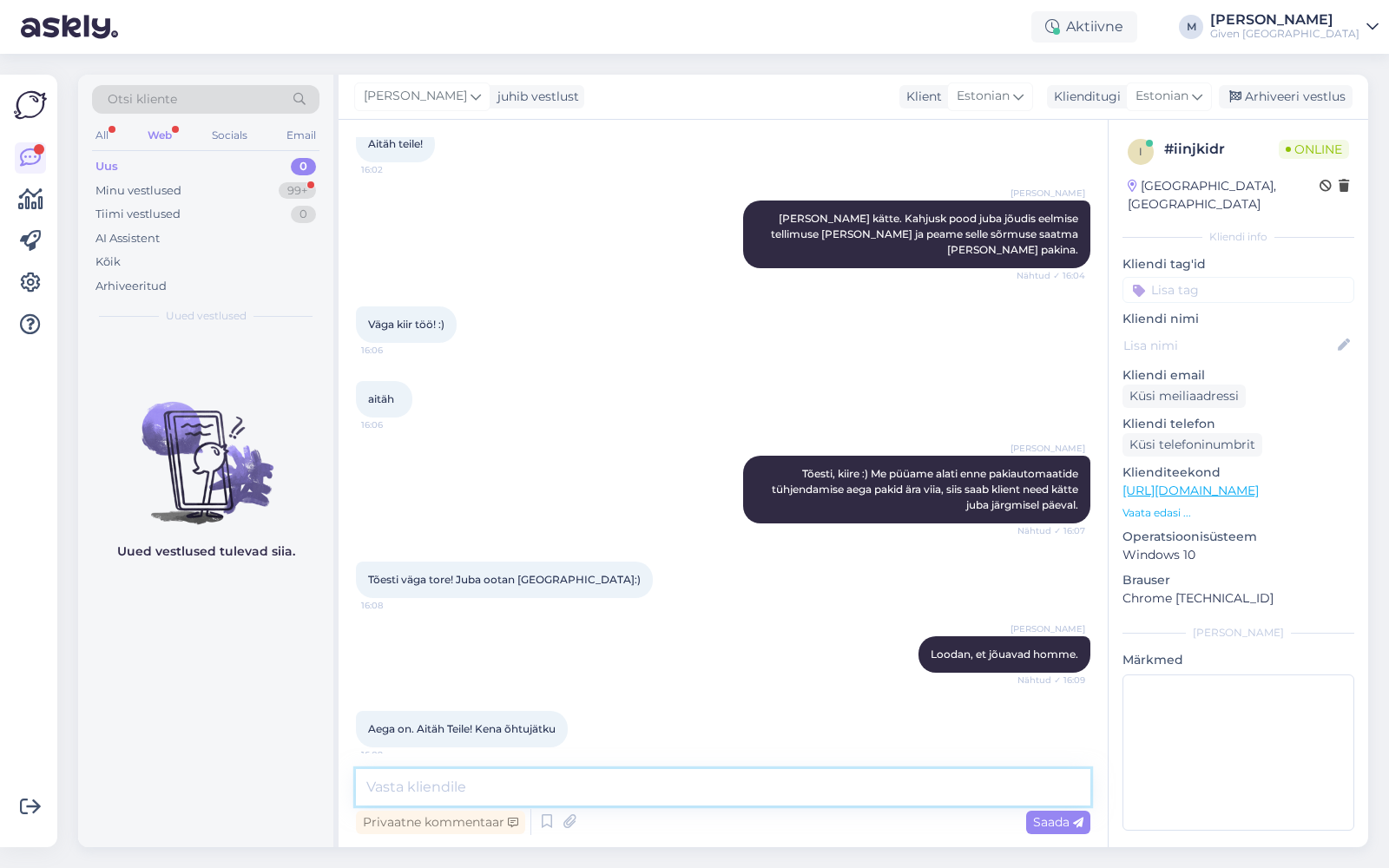
scroll to position [1384, 0]
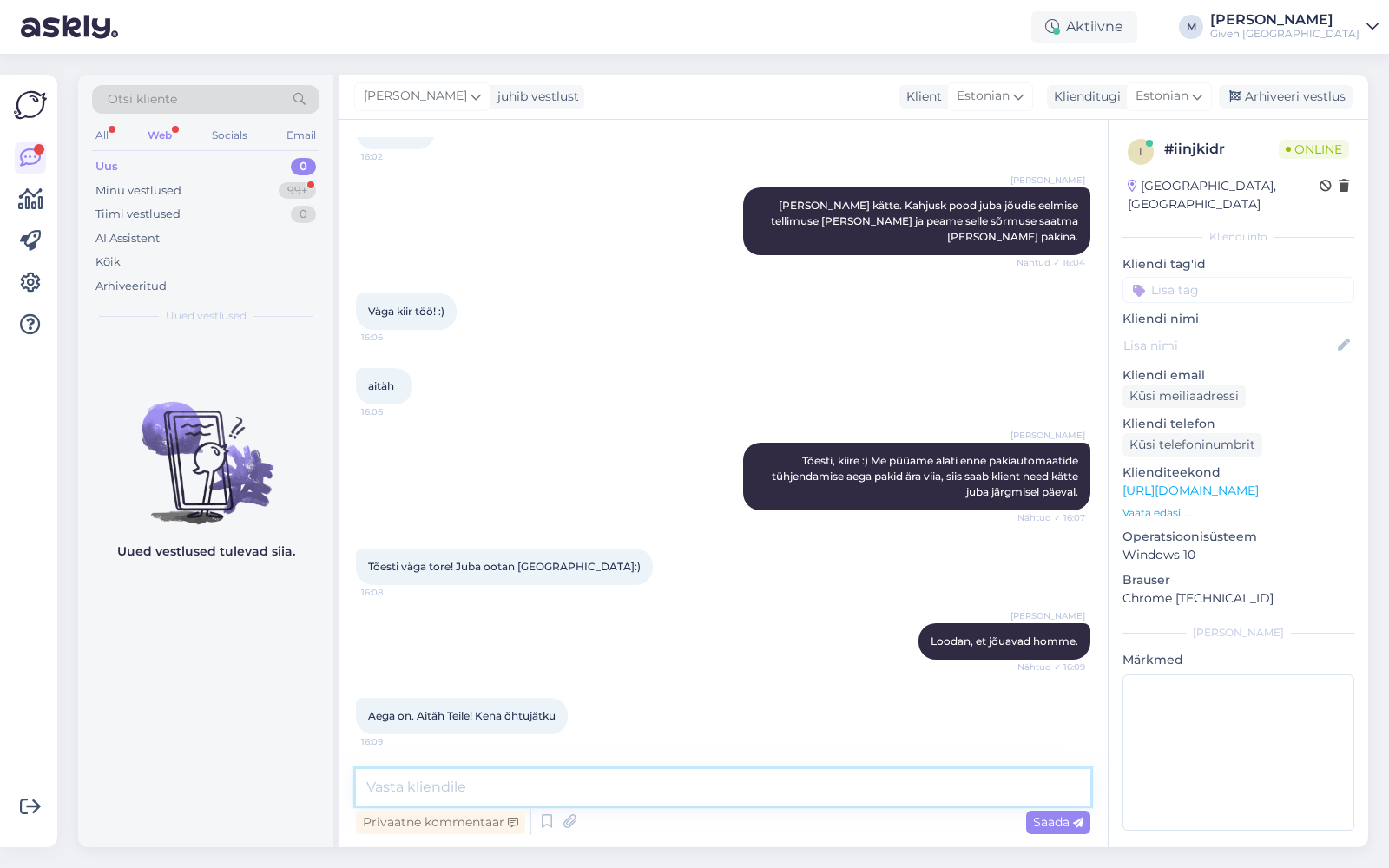
click at [528, 796] on textarea at bounding box center [723, 787] width 734 height 37
type textarea "Ilusat õhtut teile ka !"
